Goal: Transaction & Acquisition: Purchase product/service

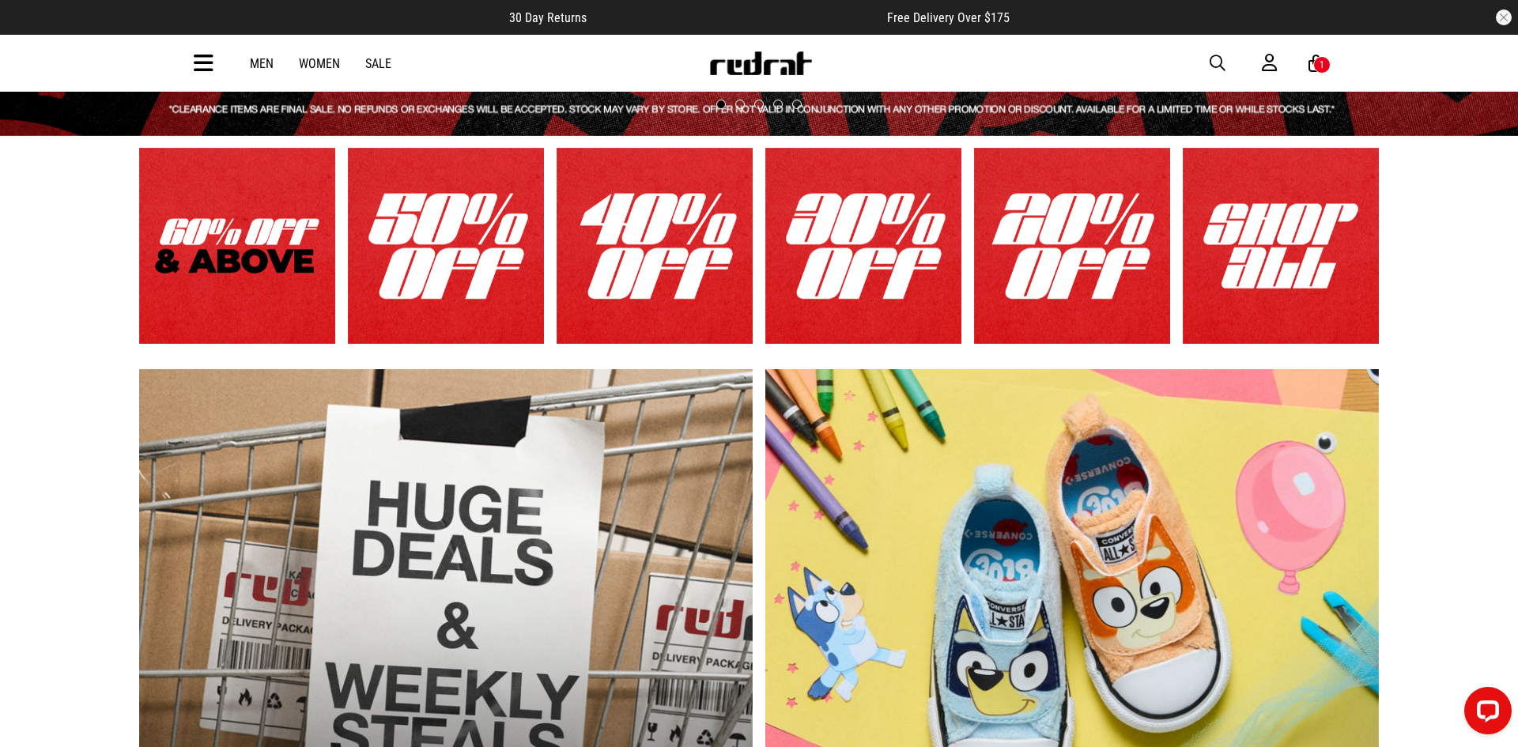
click at [259, 239] on link "1 / 6" at bounding box center [237, 246] width 196 height 196
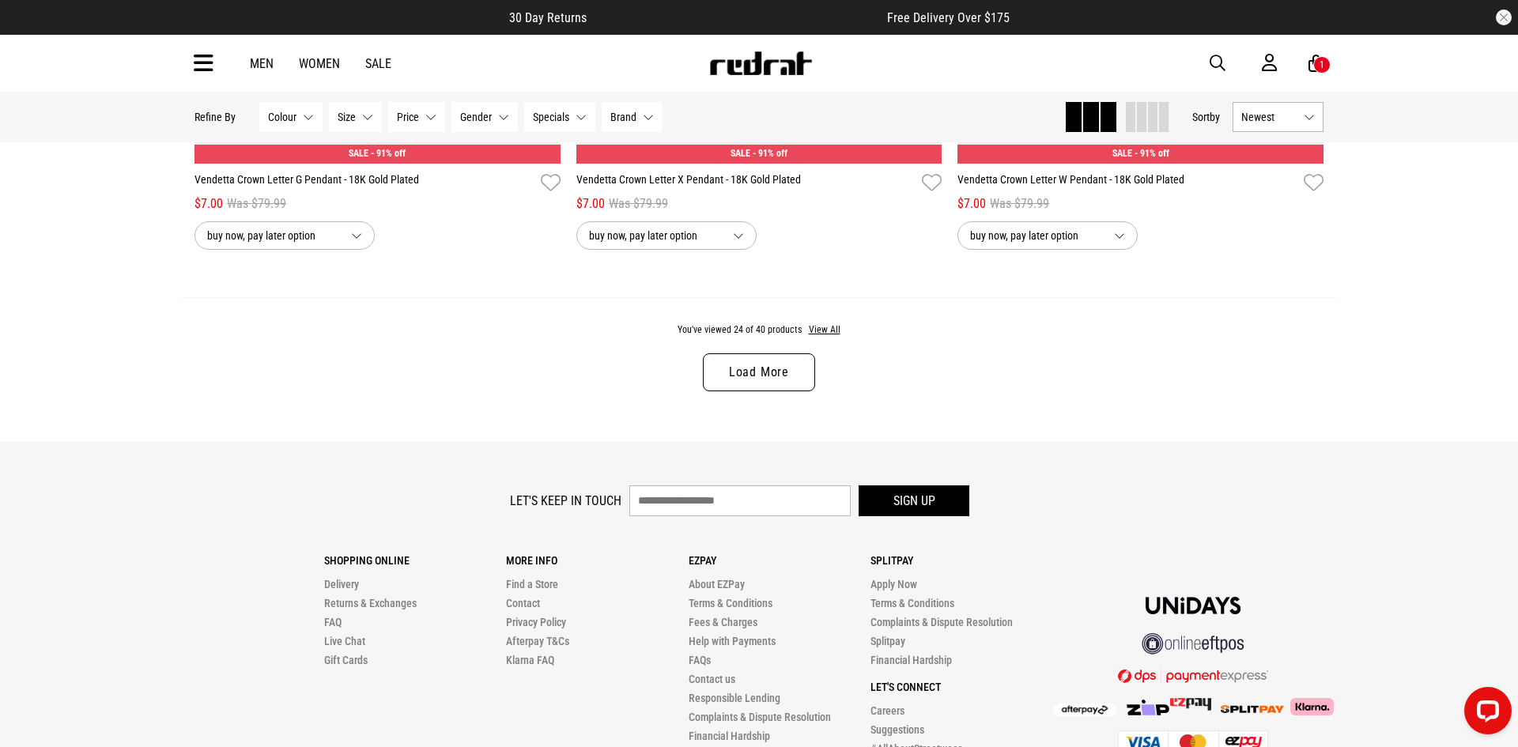
scroll to position [5038, 0]
click at [736, 361] on link "Load More" at bounding box center [759, 373] width 112 height 38
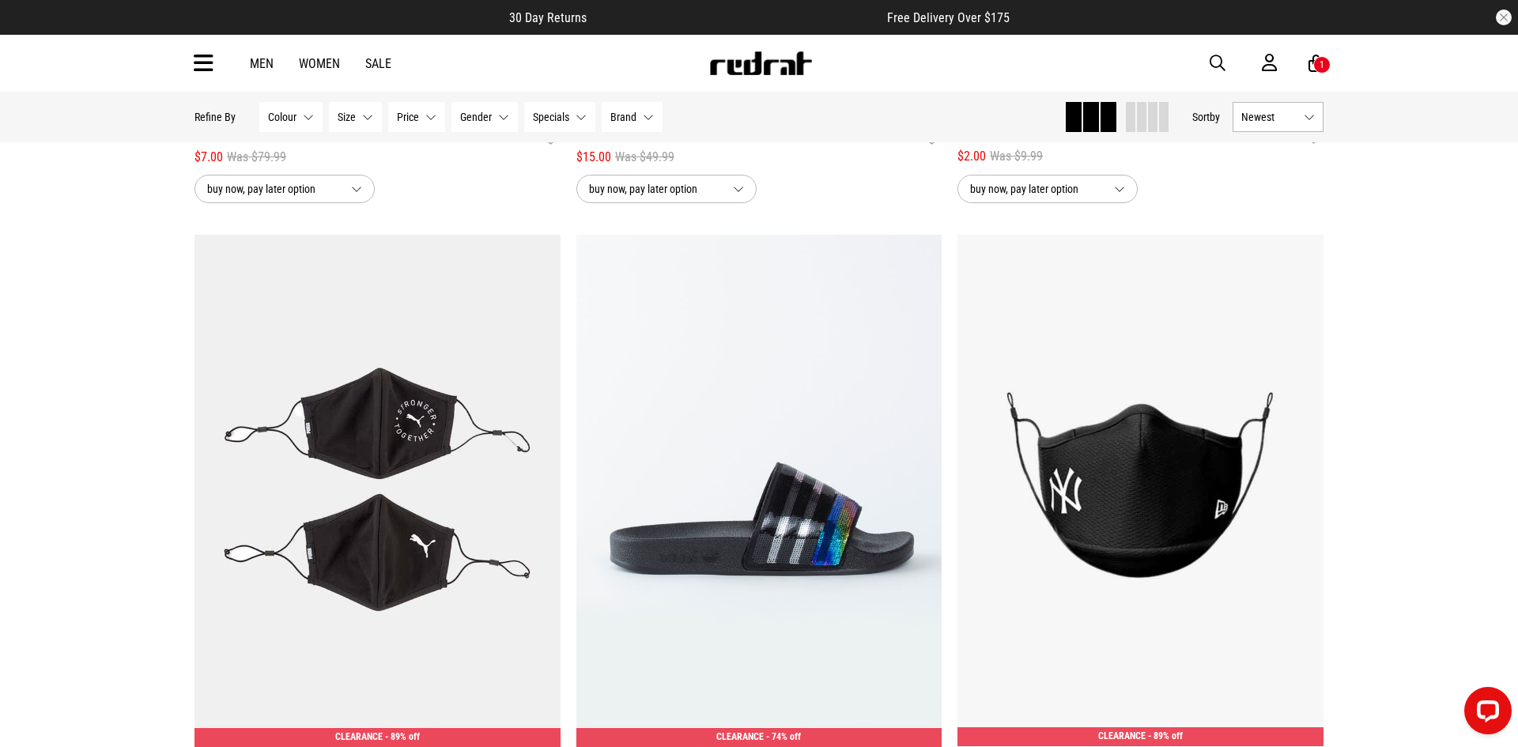
scroll to position [6973, 0]
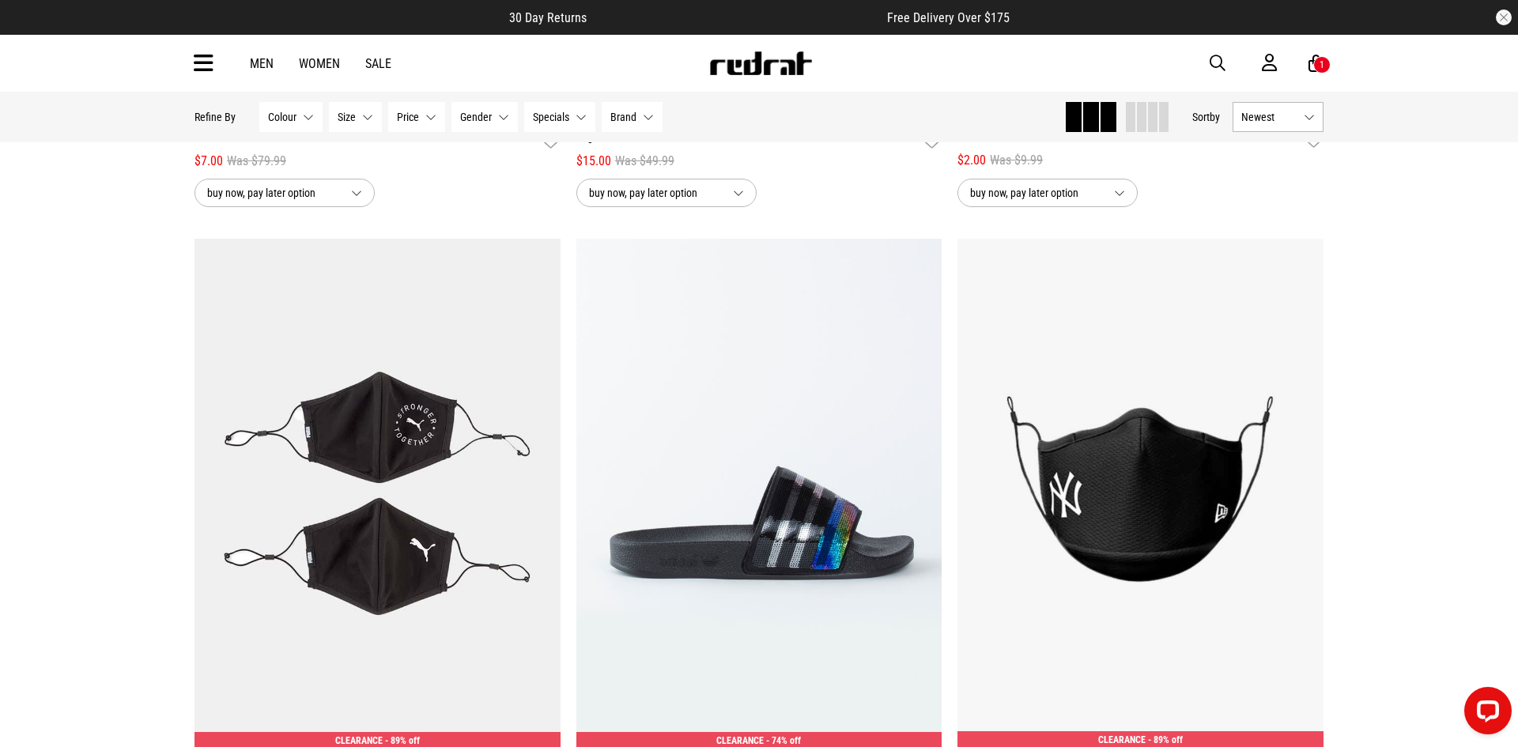
click at [213, 76] on div "Men Women Sale Sign in New Back Footwear Back Mens Back Womens Back Youth & Kid…" at bounding box center [759, 63] width 1154 height 57
click at [194, 63] on icon at bounding box center [204, 64] width 20 height 26
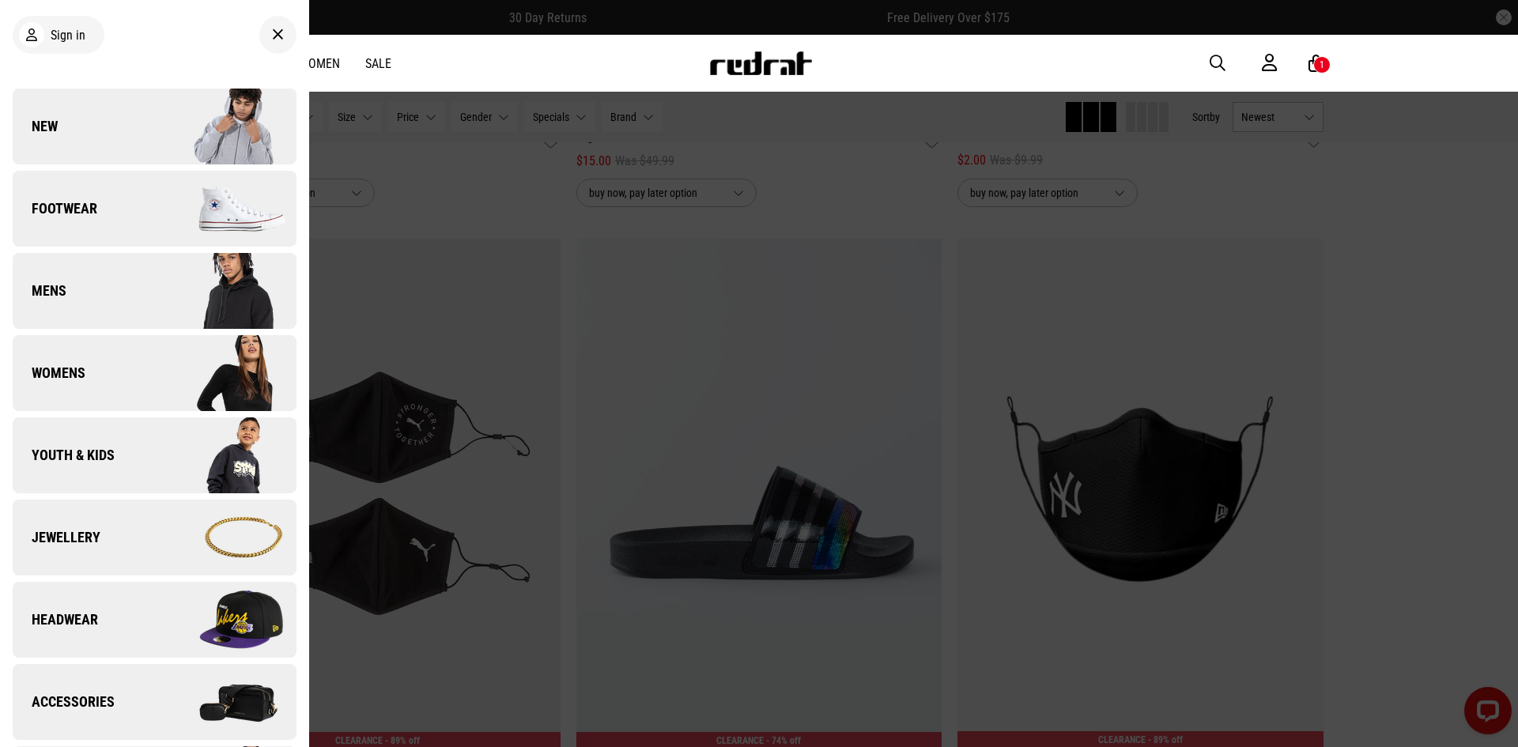
click at [161, 293] on img at bounding box center [225, 290] width 142 height 79
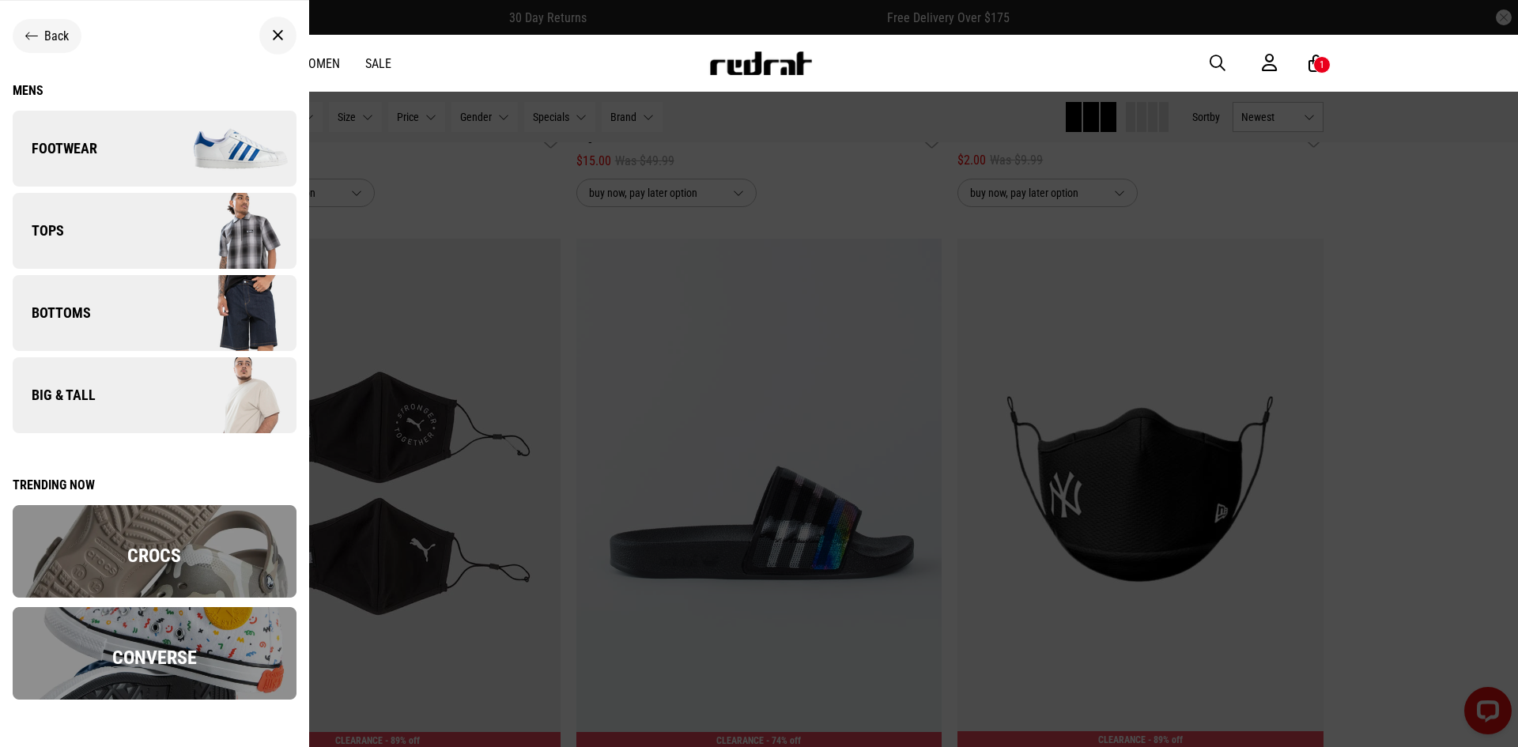
click at [85, 221] on link "Tops" at bounding box center [155, 231] width 284 height 76
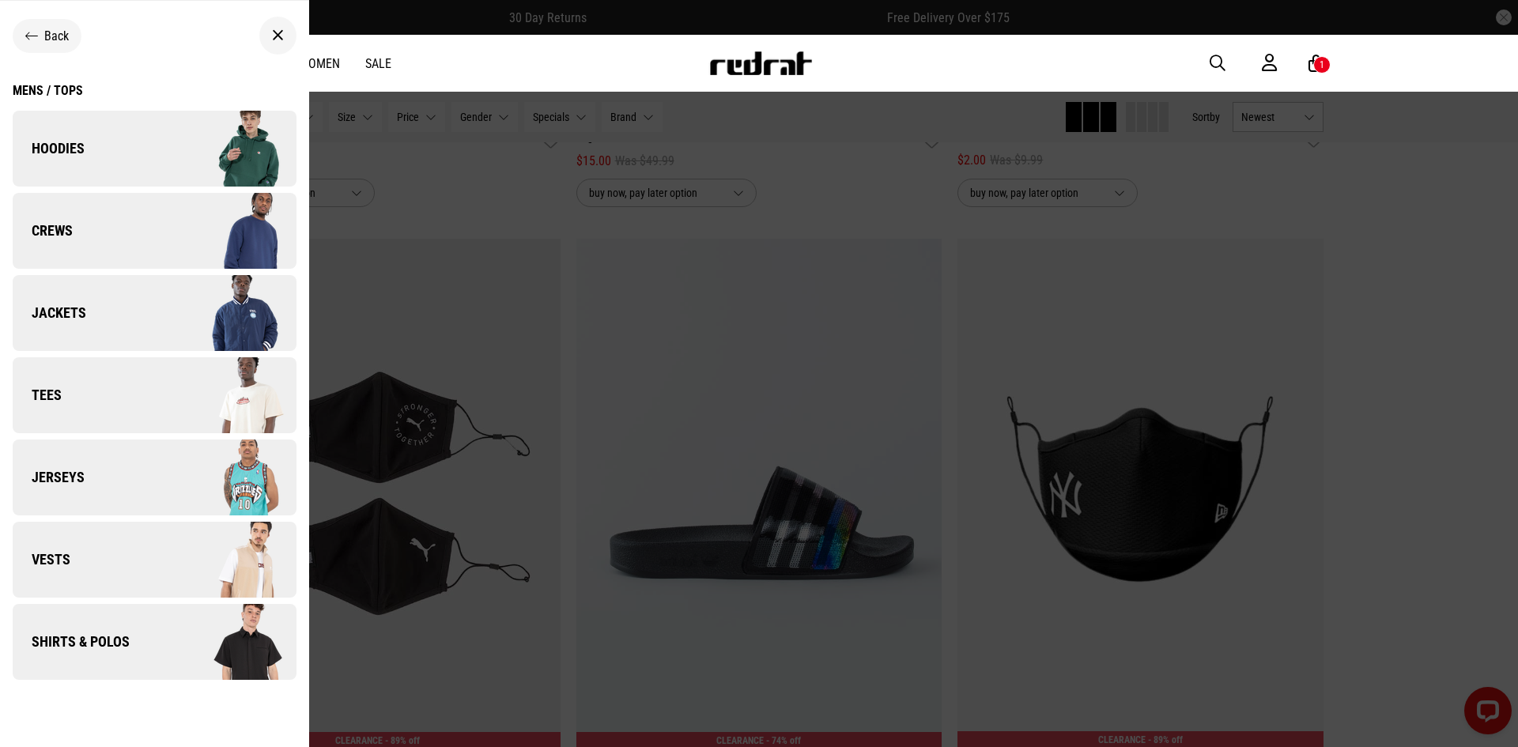
click at [62, 402] on link "Tees" at bounding box center [155, 395] width 284 height 76
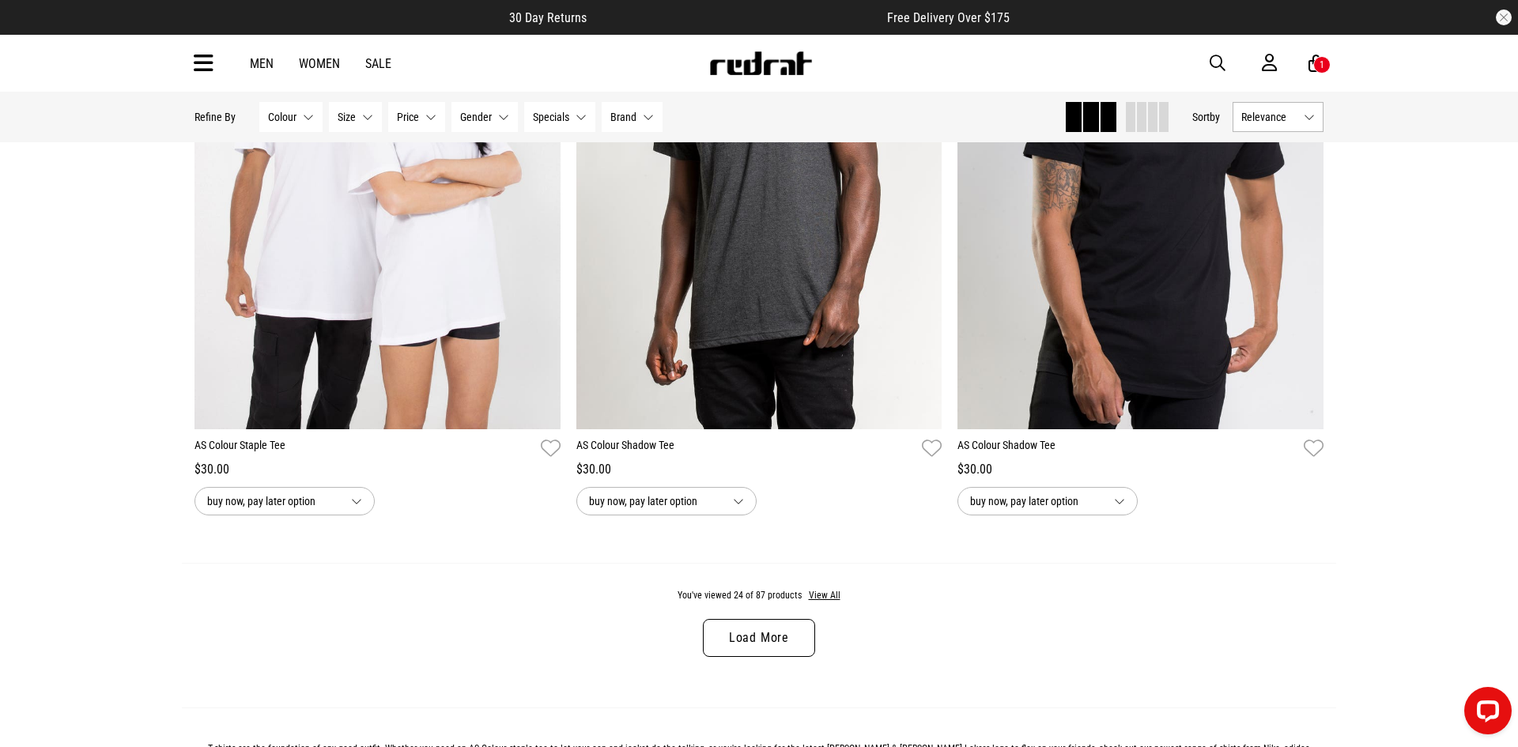
scroll to position [4835, 0]
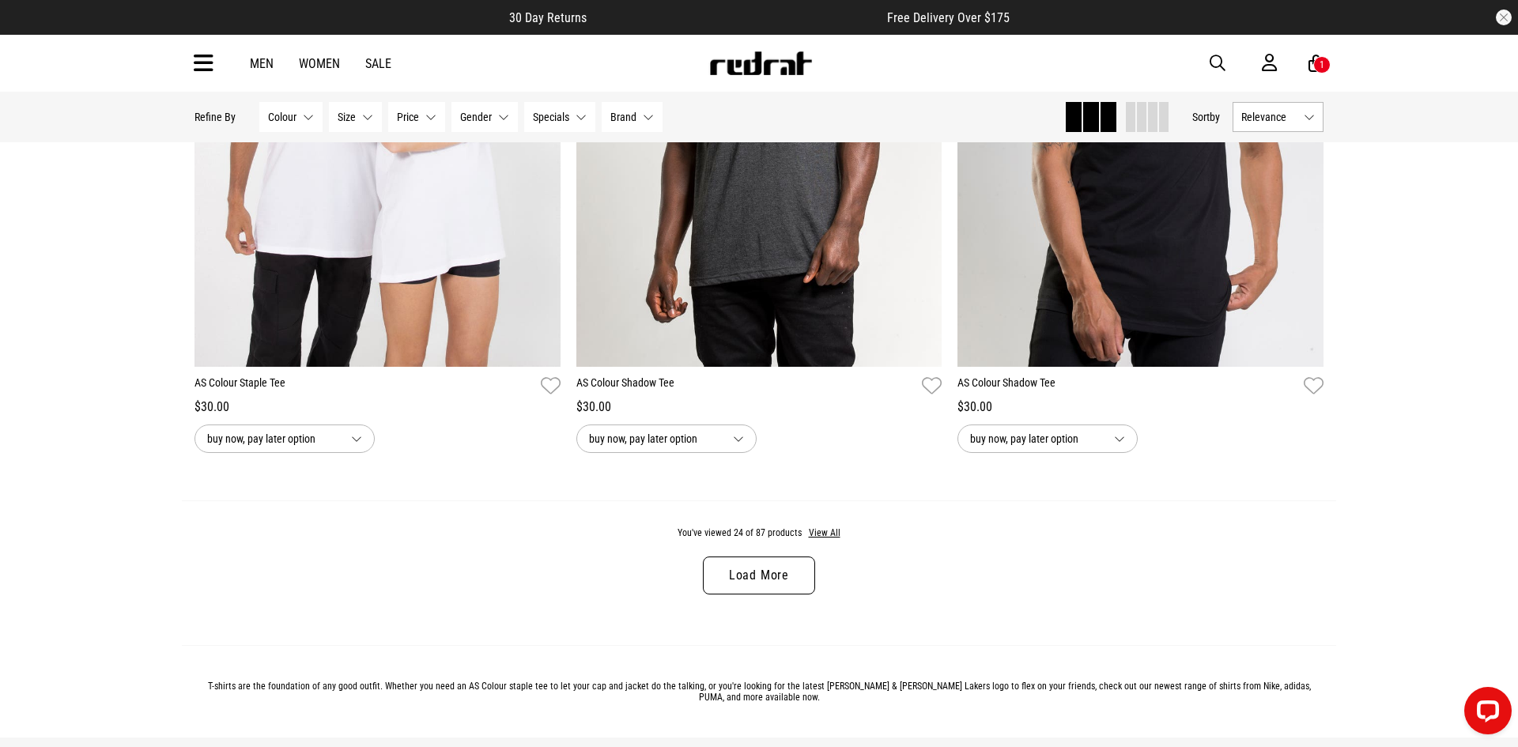
click at [793, 579] on link "Load More" at bounding box center [759, 576] width 112 height 38
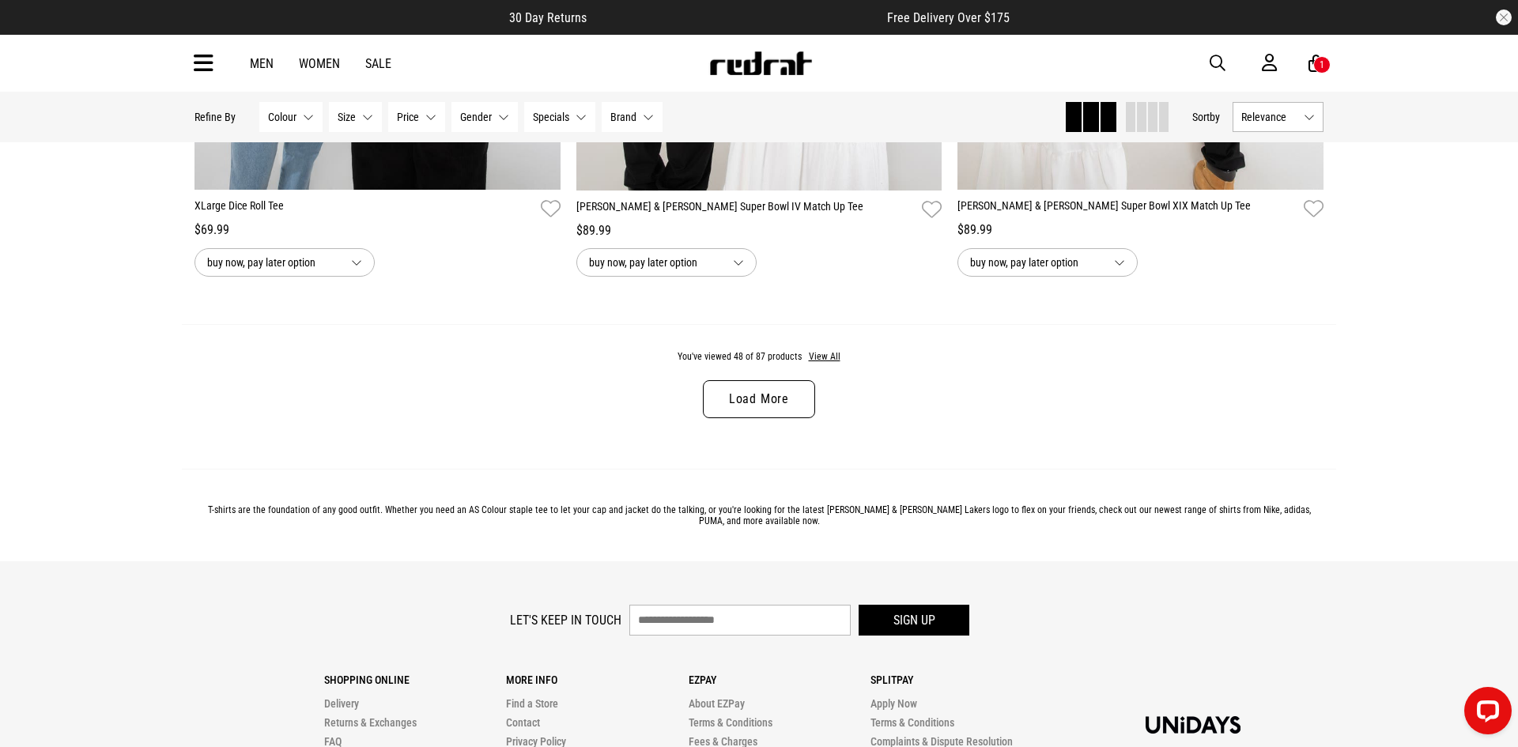
scroll to position [10058, 0]
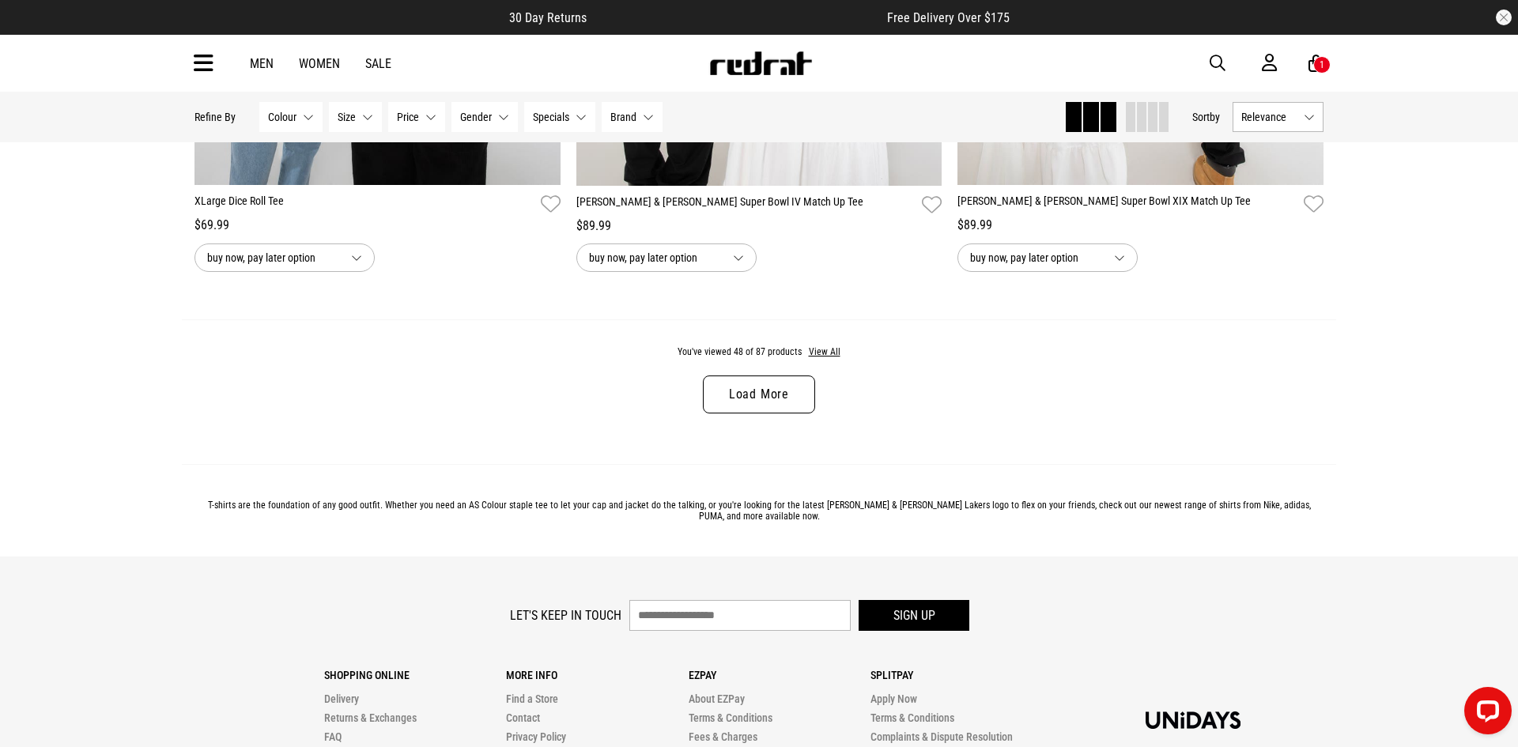
click at [787, 403] on link "Load More" at bounding box center [759, 395] width 112 height 38
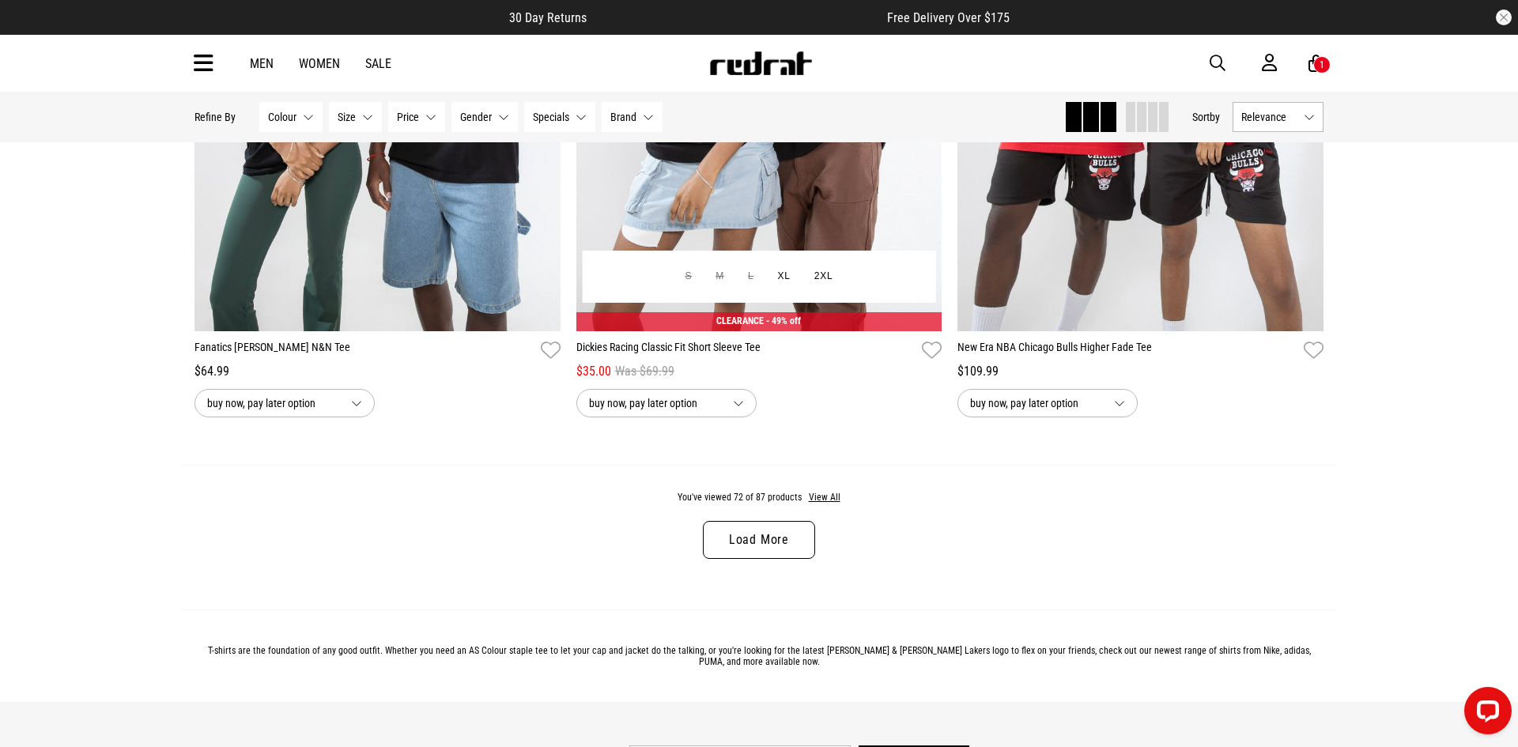
scroll to position [15087, 0]
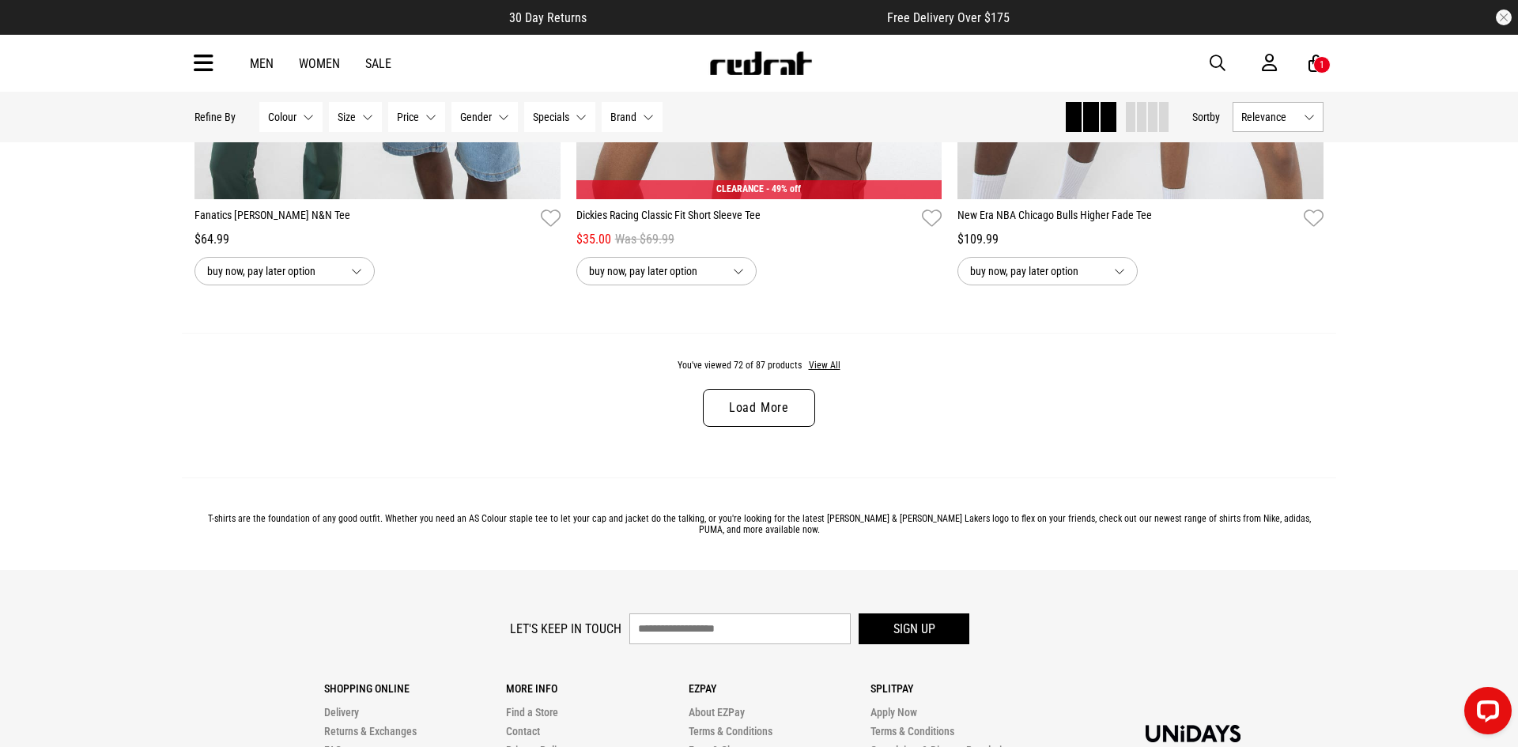
click at [749, 422] on link "Load More" at bounding box center [759, 408] width 112 height 38
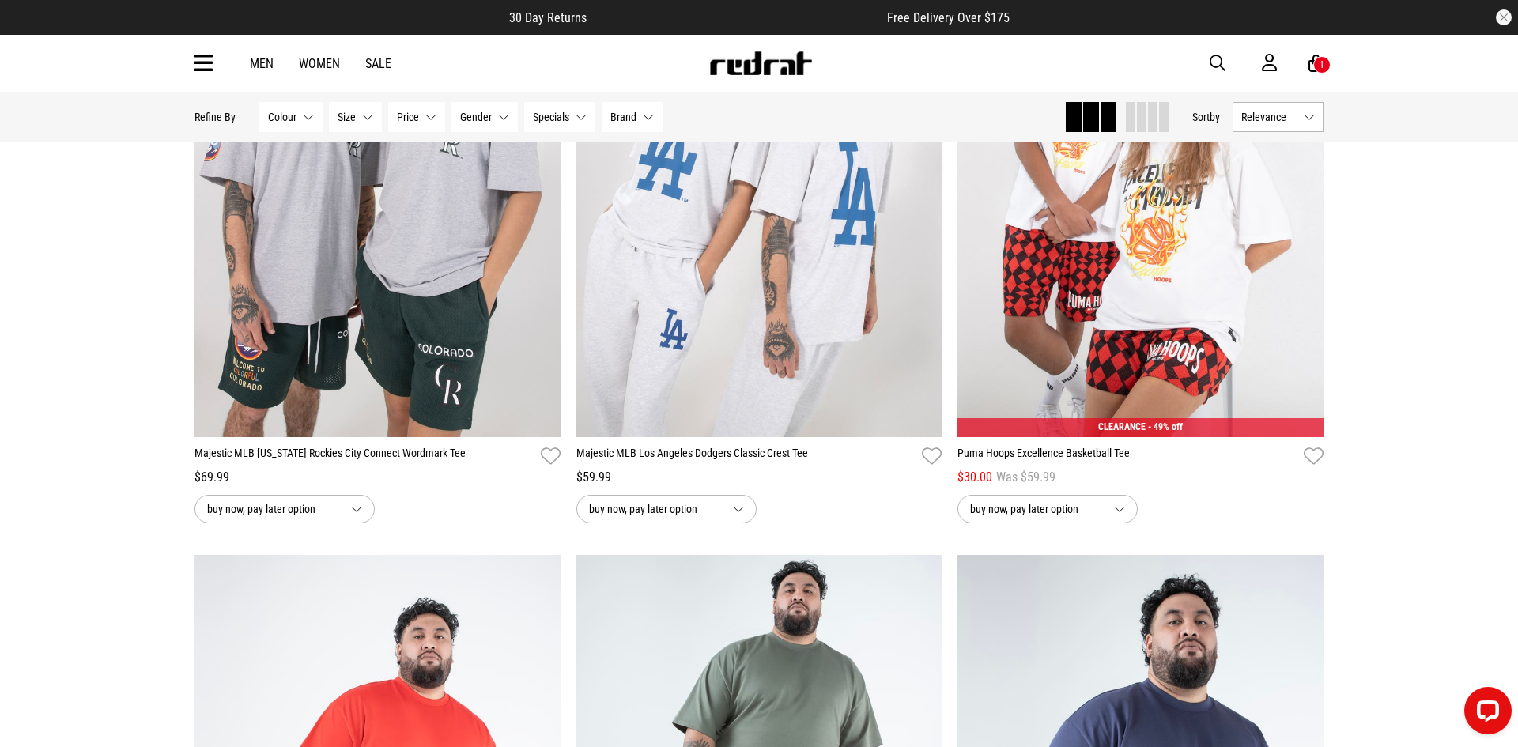
scroll to position [17368, 0]
